Goal: Task Accomplishment & Management: Manage account settings

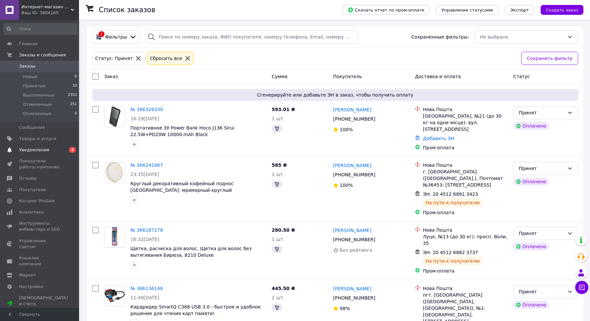
click at [48, 147] on span "Уведомления" at bounding box center [40, 150] width 42 height 6
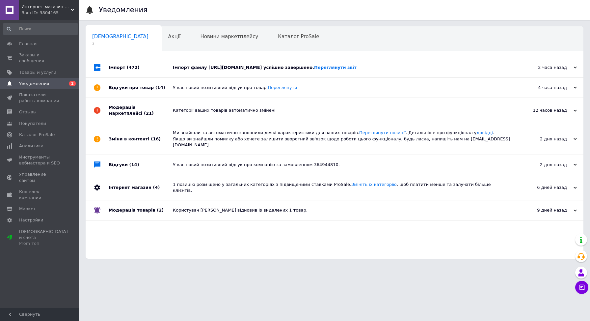
click at [123, 65] on div "Імпорт (472)" at bounding box center [141, 68] width 64 height 20
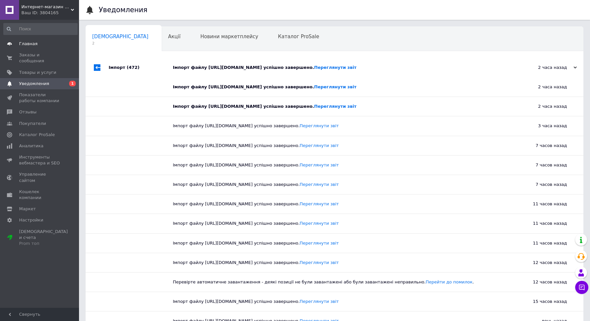
click at [26, 45] on span "Главная" at bounding box center [28, 44] width 18 height 6
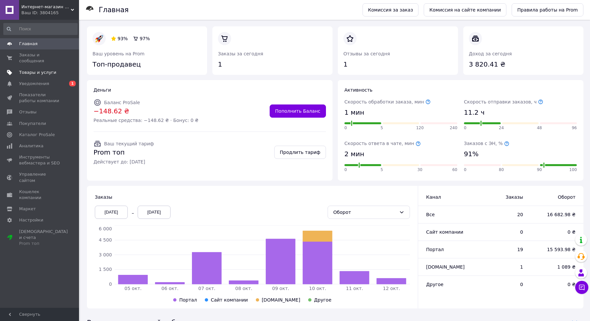
click at [31, 73] on span "Товары и услуги" at bounding box center [37, 73] width 37 height 6
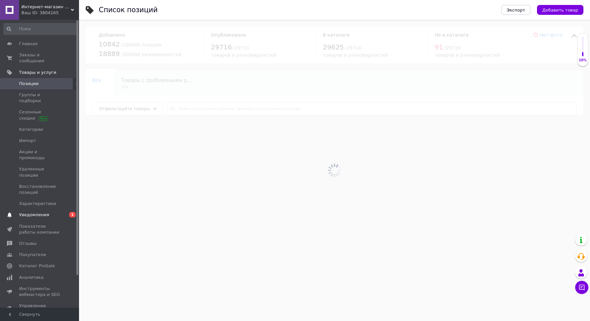
click at [36, 212] on span "Уведомления" at bounding box center [34, 215] width 30 height 6
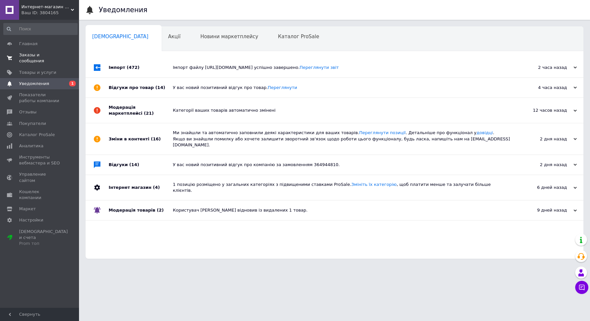
click at [28, 60] on span "Заказы и сообщения" at bounding box center [40, 58] width 42 height 12
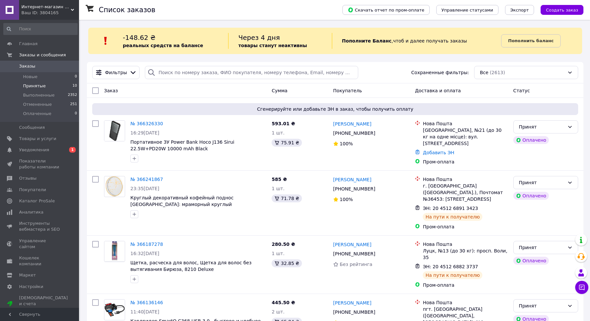
click at [44, 89] on li "Принятые 10" at bounding box center [40, 85] width 81 height 9
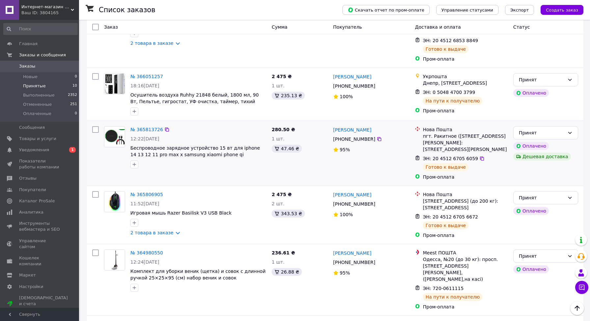
scroll to position [334, 0]
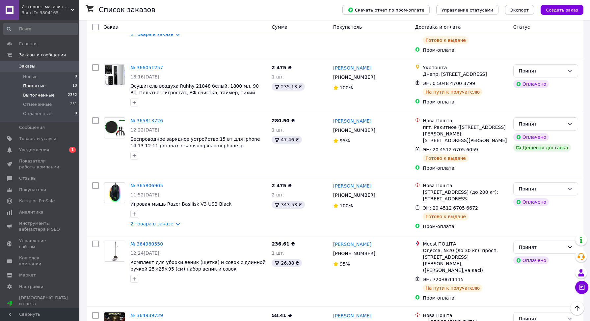
click at [43, 97] on span "Выполненные" at bounding box center [39, 95] width 32 height 6
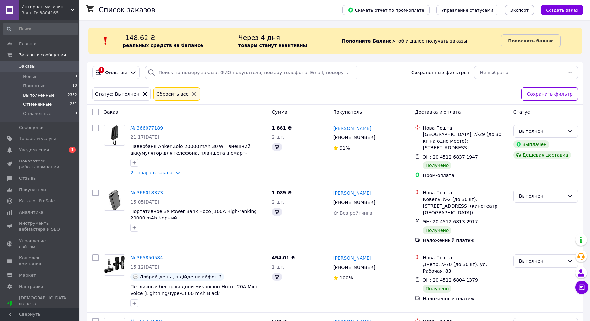
click at [37, 105] on span "Отмененные" at bounding box center [37, 104] width 29 height 6
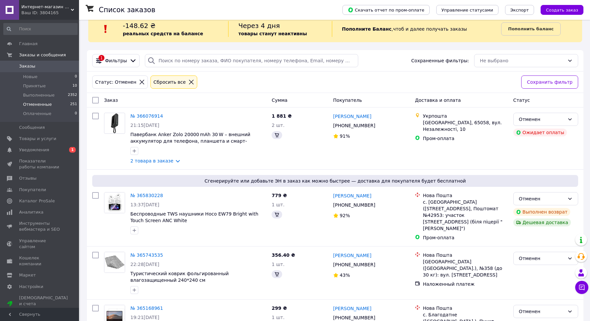
scroll to position [13, 0]
click at [22, 150] on span "Уведомления" at bounding box center [34, 150] width 30 height 6
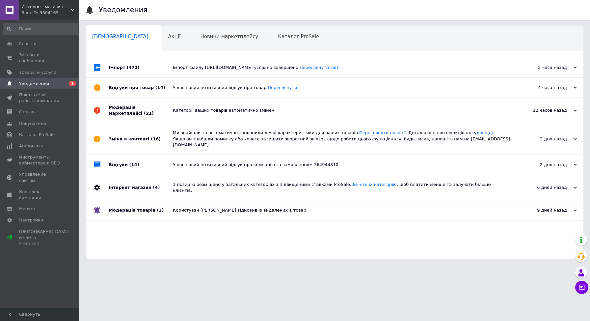
click at [115, 68] on div "Імпорт (472)" at bounding box center [141, 68] width 64 height 20
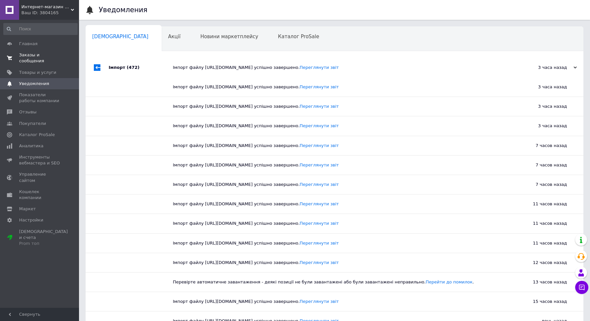
click at [24, 62] on span "Заказы и сообщения" at bounding box center [40, 58] width 42 height 12
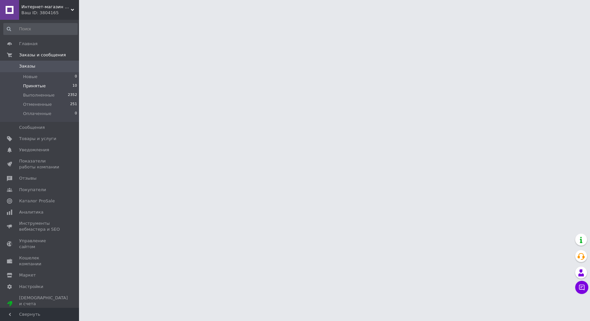
click at [50, 85] on li "Принятые 10" at bounding box center [40, 85] width 81 height 9
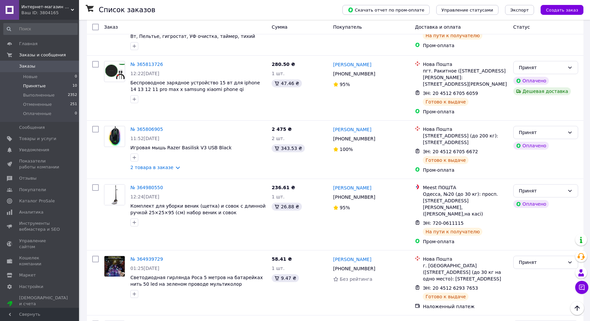
scroll to position [429, 0]
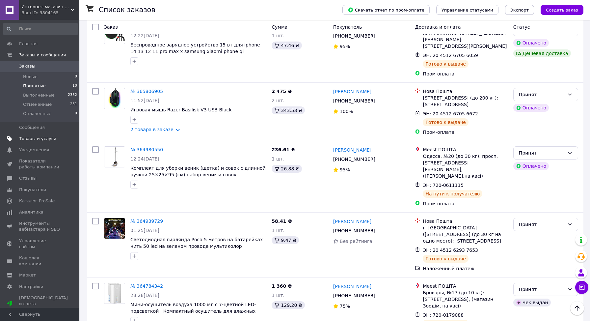
click at [31, 138] on span "Товары и услуги" at bounding box center [37, 139] width 37 height 6
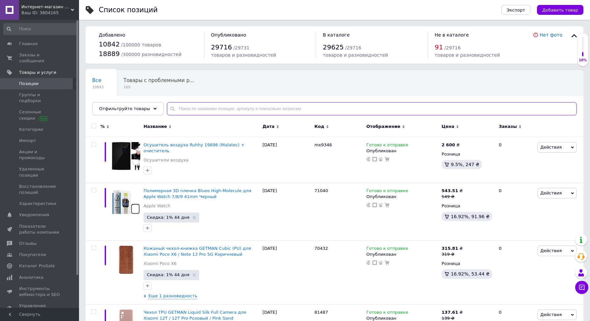
click at [191, 107] on input "text" at bounding box center [372, 108] width 410 height 13
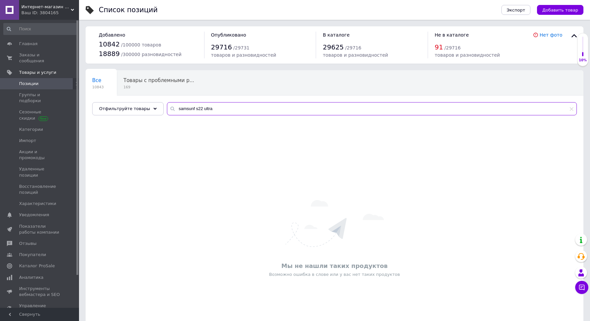
click at [191, 108] on input "samsunf s22 ultra" at bounding box center [372, 108] width 410 height 13
type input "samsung s22 ultra"
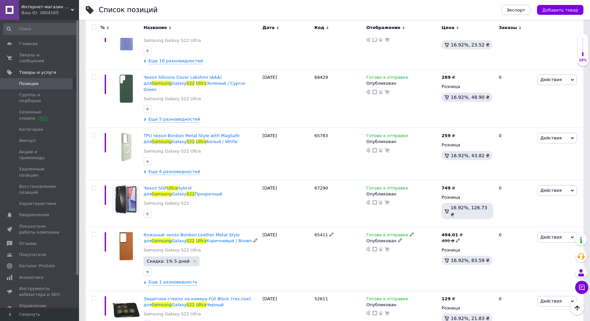
scroll to position [119, 0]
click at [35, 64] on link "Заказы и сообщения 0 0" at bounding box center [40, 57] width 81 height 17
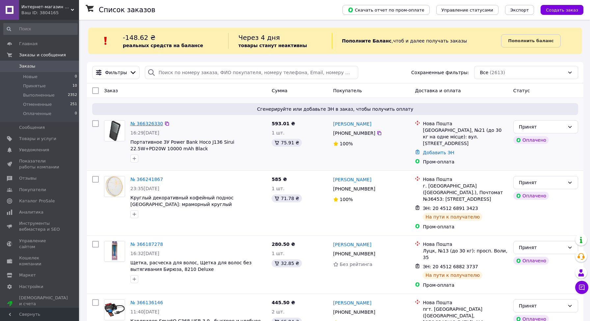
click at [139, 122] on link "№ 366326330" at bounding box center [146, 123] width 33 height 5
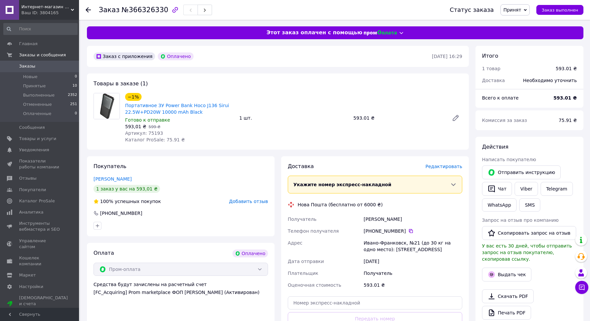
click at [154, 135] on span "Артикул: 75193" at bounding box center [144, 132] width 38 height 5
copy span "75193"
click at [384, 221] on div "[PERSON_NAME]" at bounding box center [413, 219] width 101 height 12
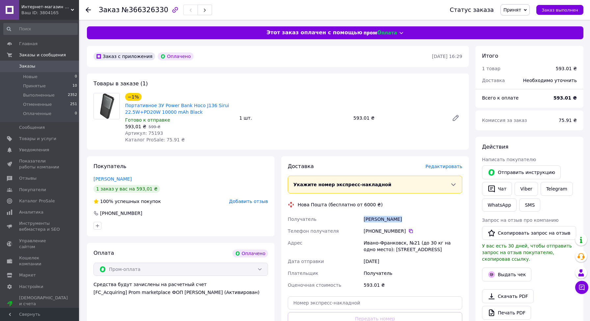
click at [384, 221] on div "[PERSON_NAME]" at bounding box center [413, 219] width 101 height 12
copy div "[PERSON_NAME]"
click at [410, 231] on icon at bounding box center [410, 230] width 5 height 5
click at [39, 85] on span "Принятые" at bounding box center [34, 86] width 23 height 6
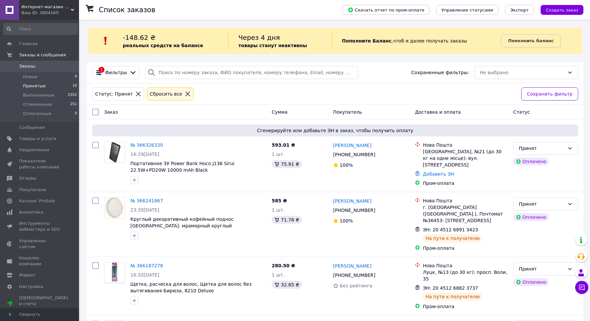
click at [41, 88] on span "Принятые" at bounding box center [34, 86] width 23 height 6
click at [28, 84] on span "Принятые" at bounding box center [34, 86] width 23 height 6
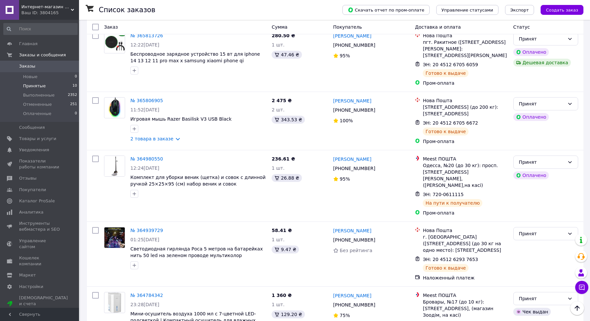
scroll to position [429, 0]
